Goal: Task Accomplishment & Management: Complete application form

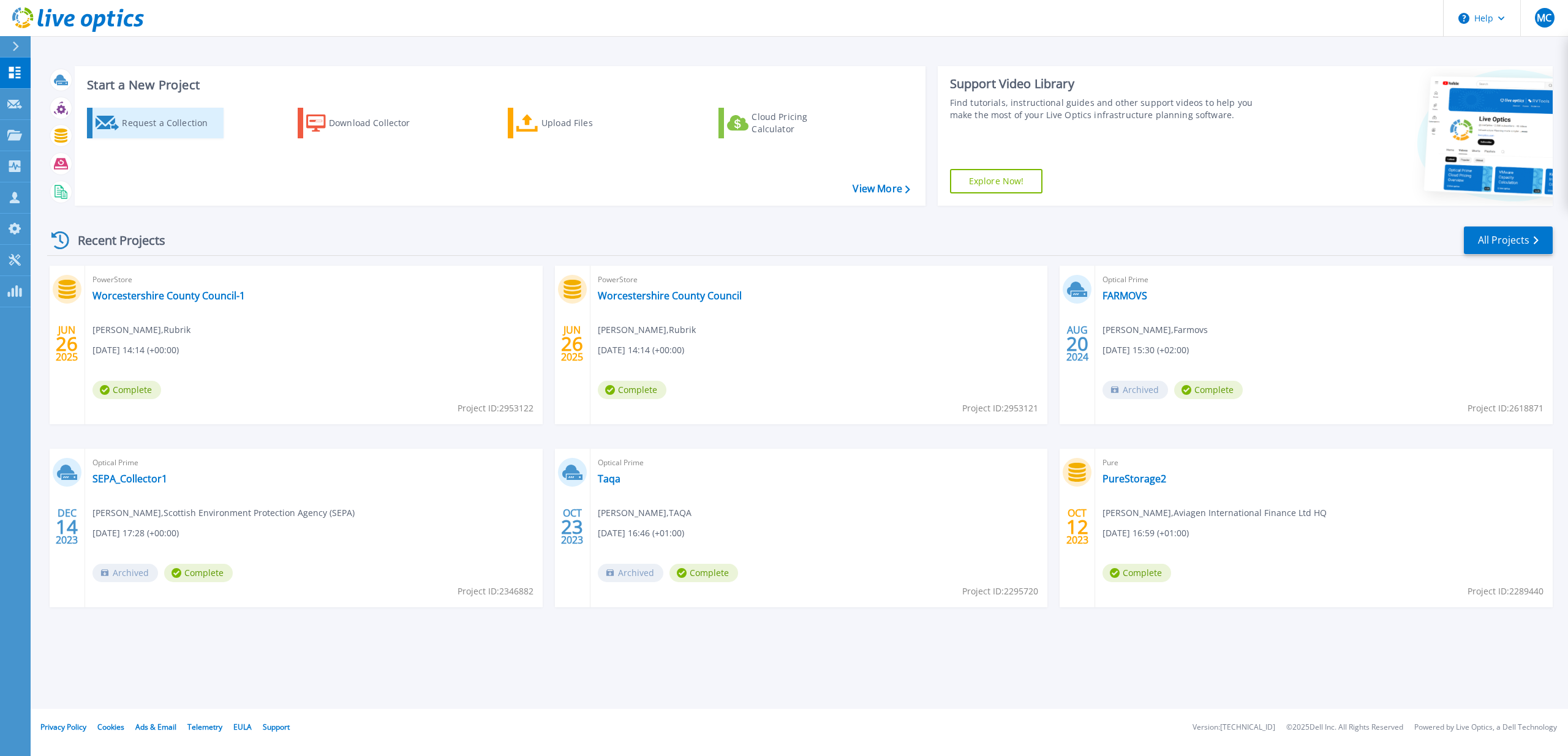
click at [167, 132] on div "Request a Collection" at bounding box center [170, 123] width 98 height 24
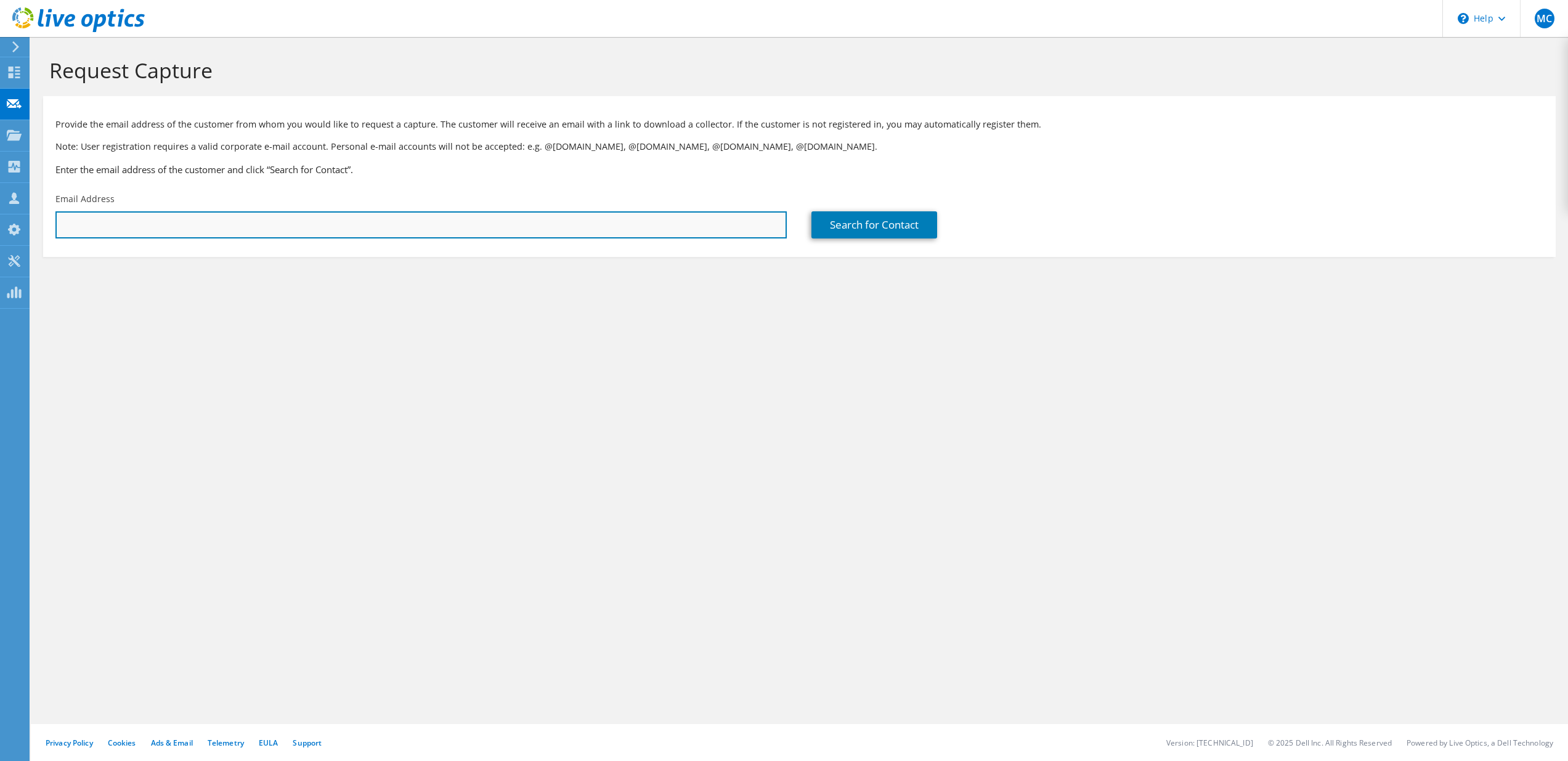
click at [192, 220] on input "text" at bounding box center [421, 225] width 732 height 27
drag, startPoint x: 172, startPoint y: 227, endPoint x: 33, endPoint y: 224, distance: 139.0
click at [33, 224] on section "Request Capture Provide the email address of the customer from whom you would l…" at bounding box center [799, 178] width 1537 height 282
paste input "l.malone@neas.nhs.uk"
type input "daniel.malone@neas.nhs.uk"
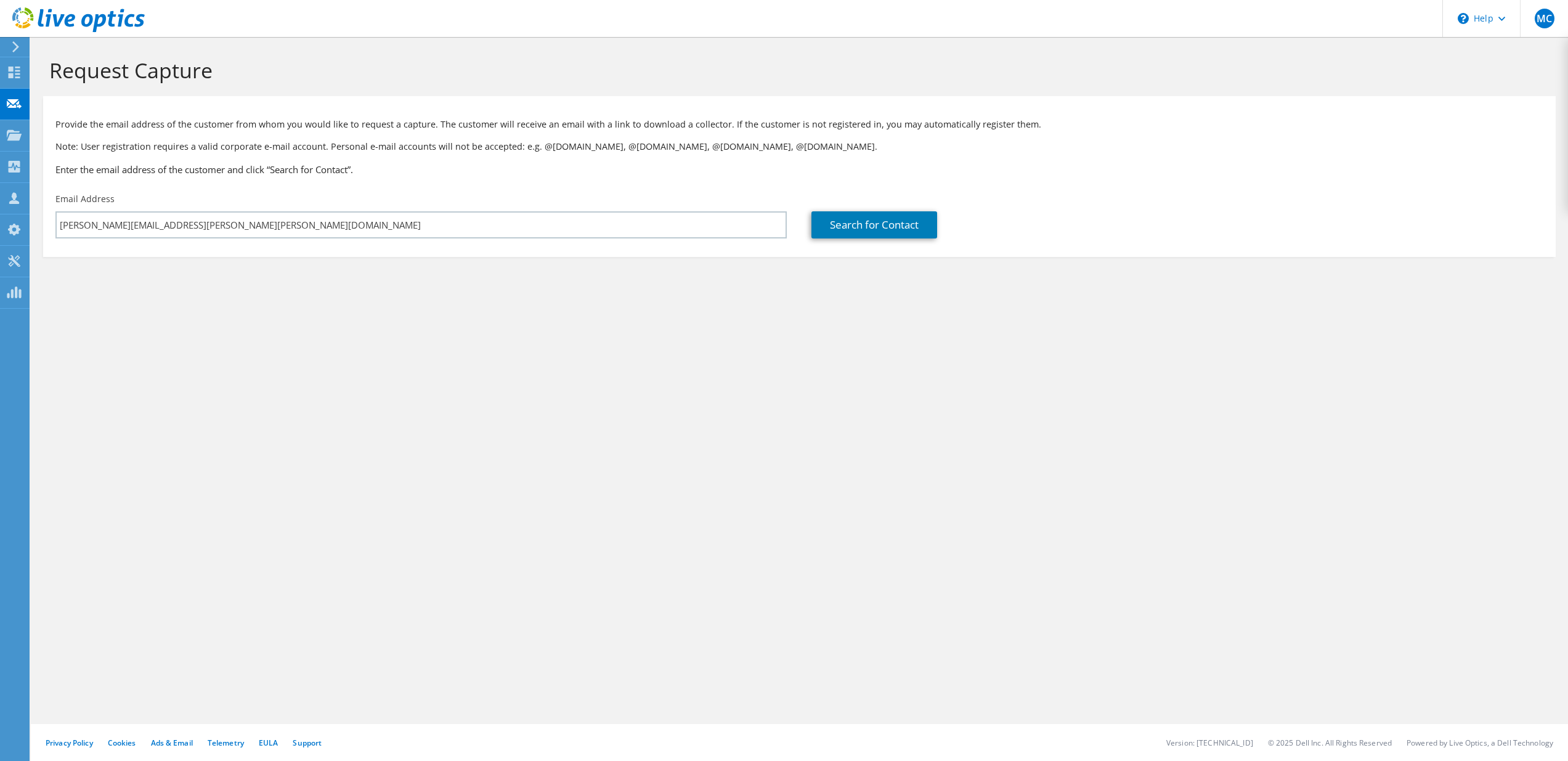
click at [832, 368] on div "Request Capture Provide the email address of the customer from whom you would l…" at bounding box center [799, 399] width 1537 height 724
click at [873, 227] on link "Search for Contact" at bounding box center [875, 225] width 126 height 27
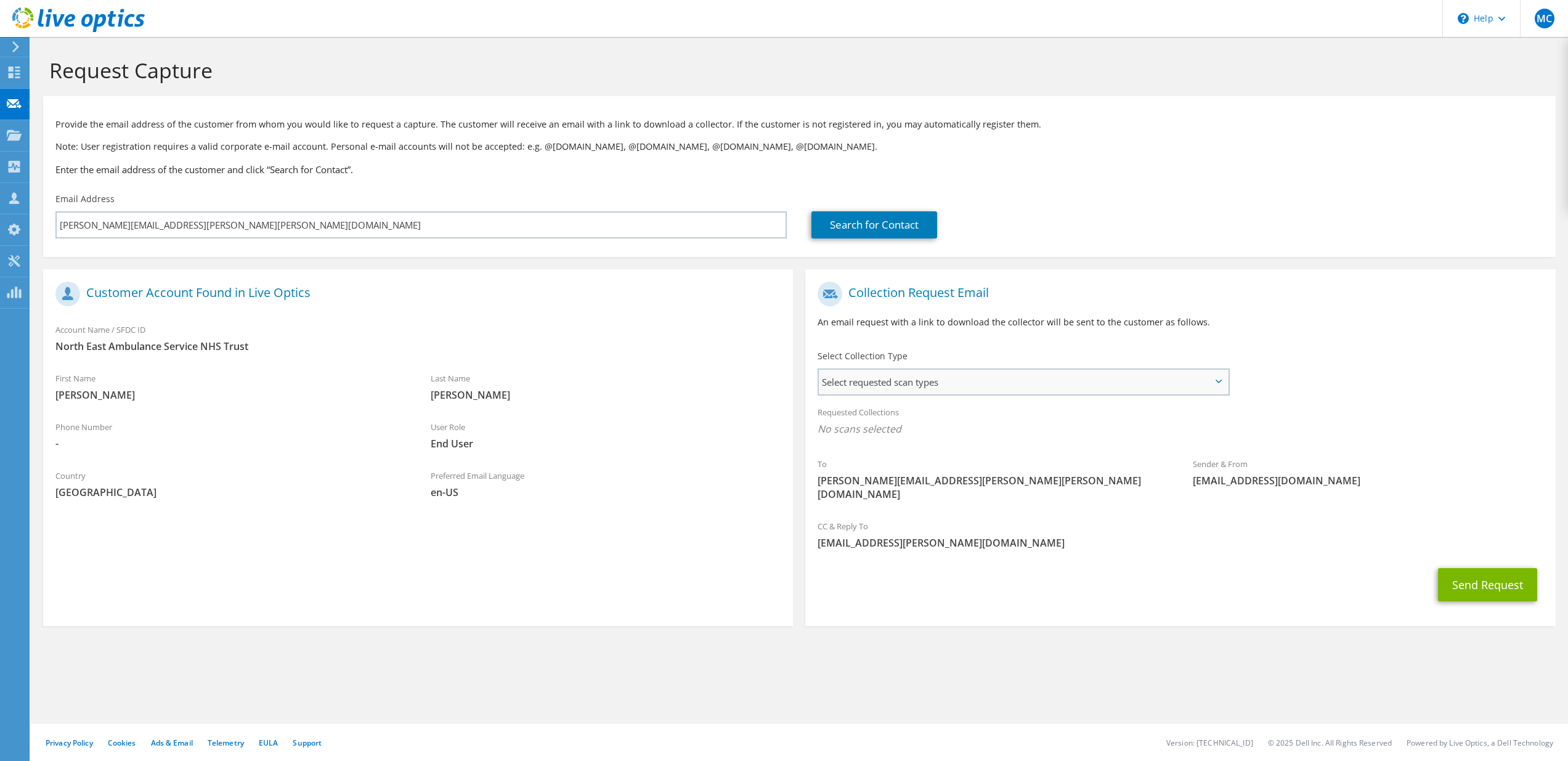
click at [925, 382] on span "Select requested scan types" at bounding box center [1023, 382] width 408 height 24
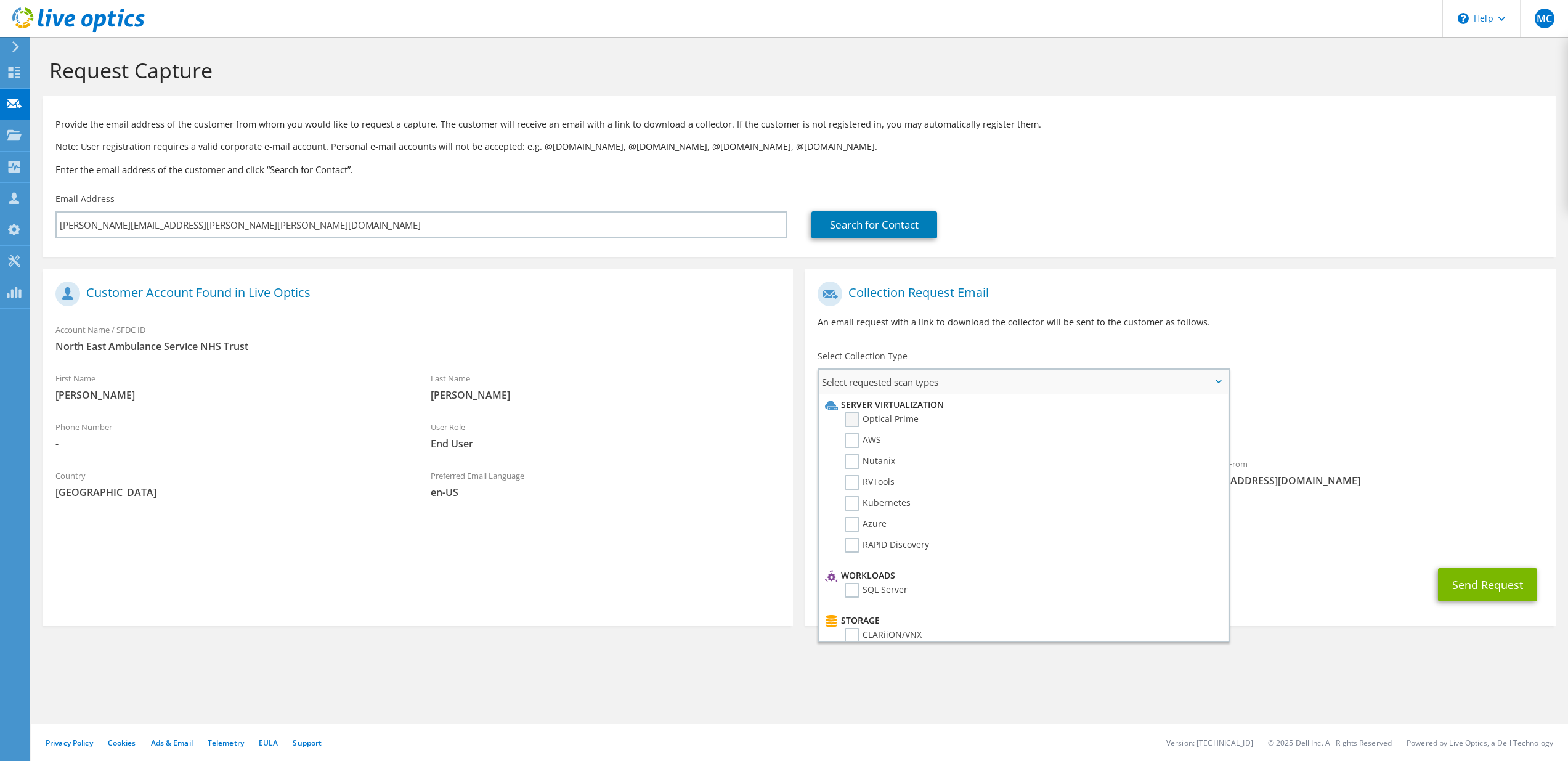
click at [853, 419] on label "Optical Prime" at bounding box center [882, 419] width 74 height 15
click at [0, 0] on input "Optical Prime" at bounding box center [0, 0] width 0 height 0
click at [1360, 612] on section "Collection Request Email An email request with a link to download the collector…" at bounding box center [1180, 449] width 750 height 360
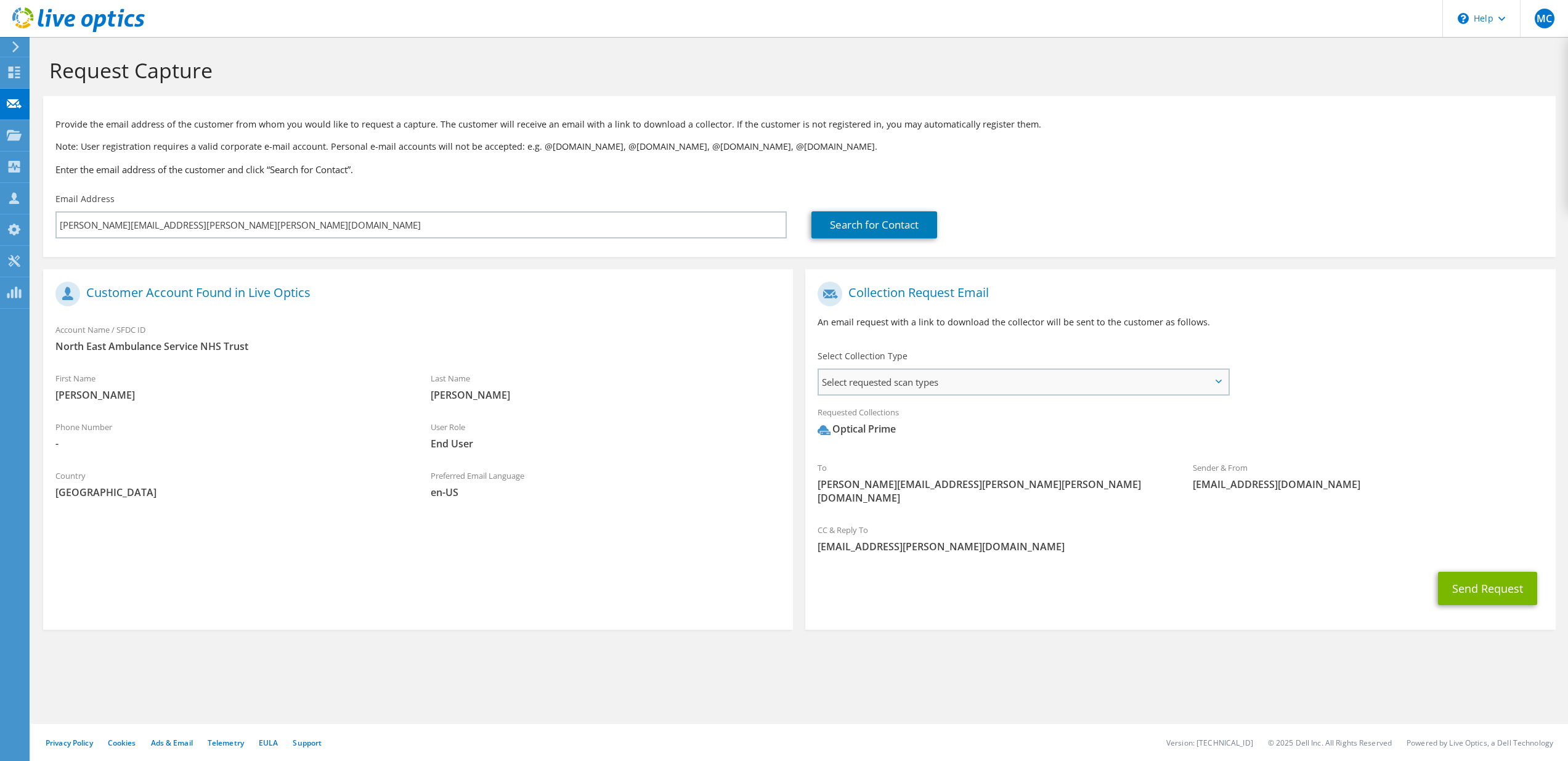
click at [992, 386] on span "Select requested scan types" at bounding box center [1023, 382] width 408 height 24
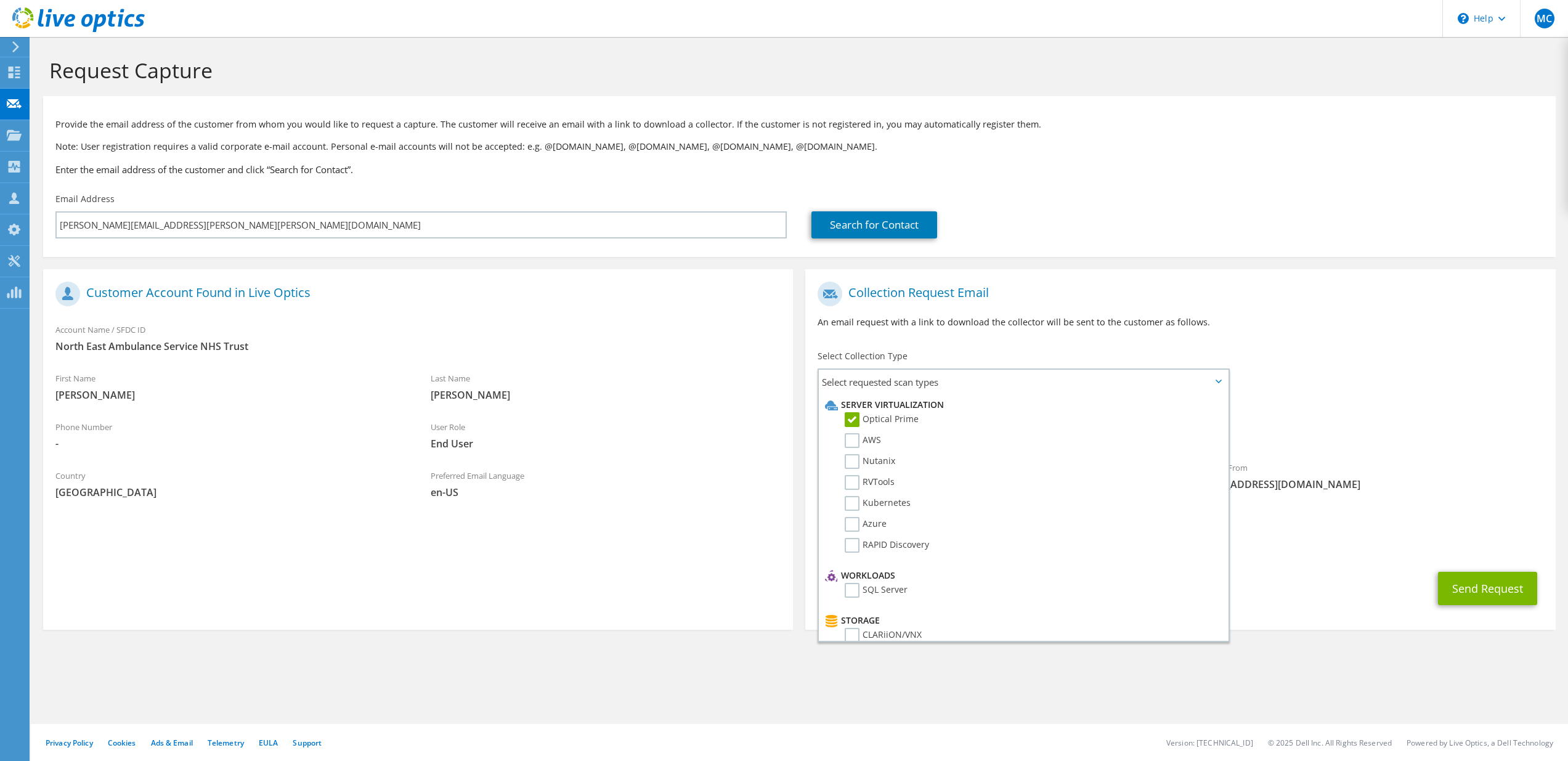
click at [1356, 426] on span "Optical Prime" at bounding box center [1180, 433] width 725 height 20
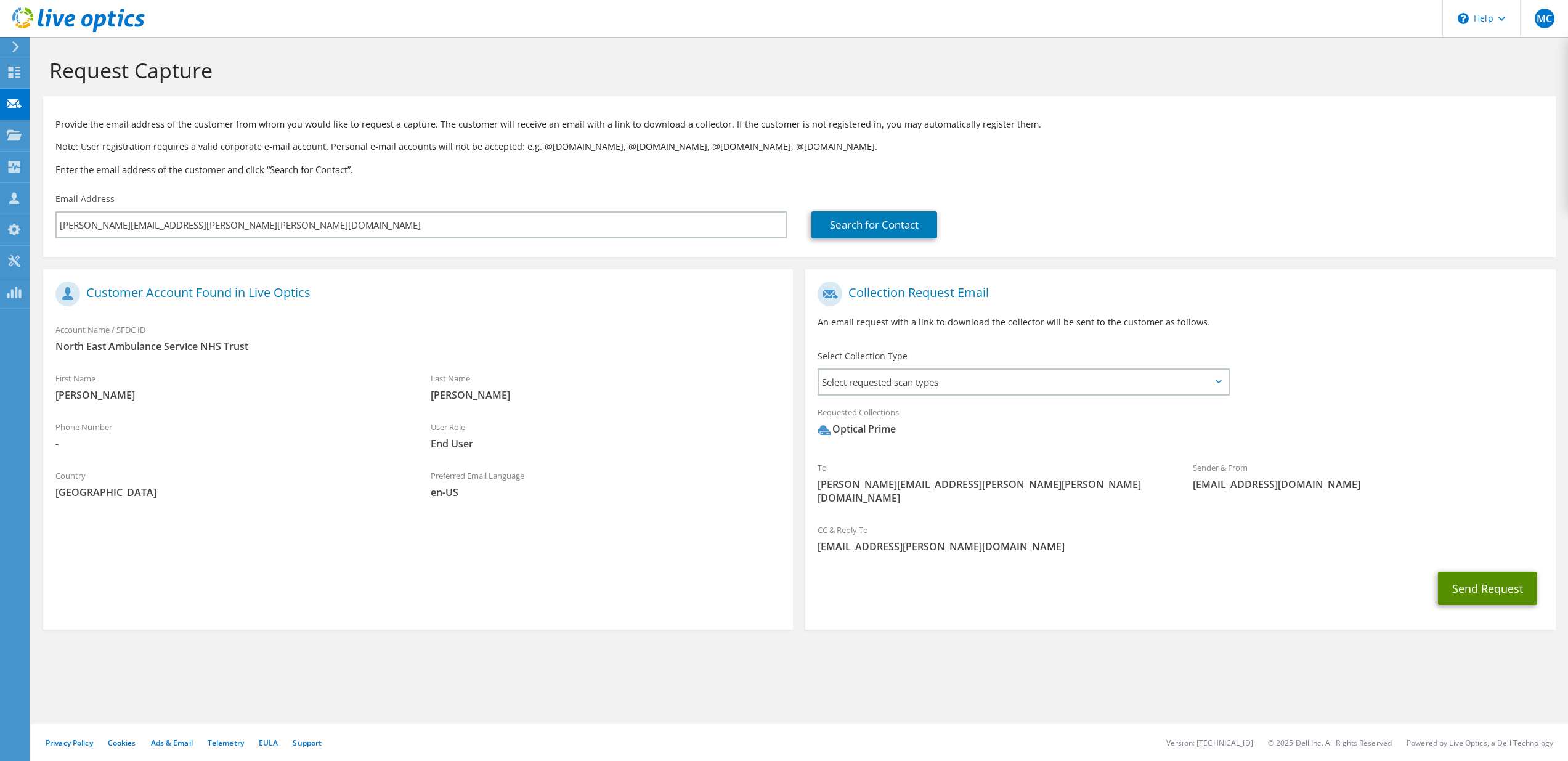
click at [1455, 579] on button "Send Request" at bounding box center [1488, 589] width 99 height 33
